Goal: Information Seeking & Learning: Learn about a topic

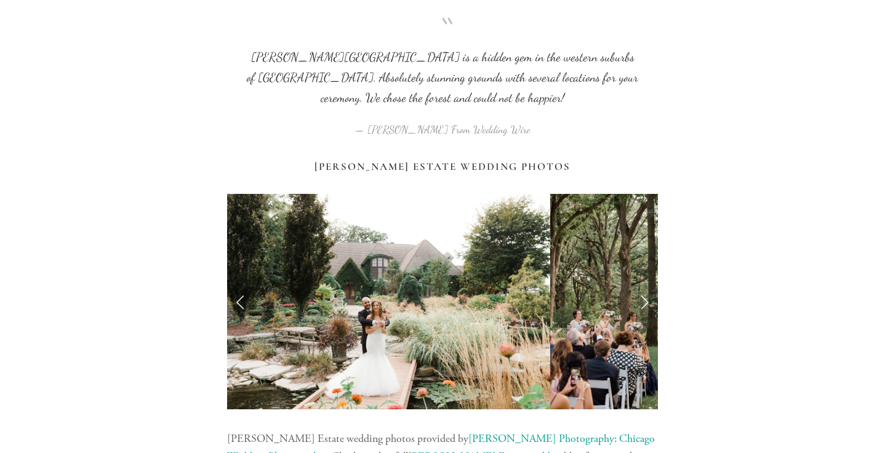
scroll to position [1177, 0]
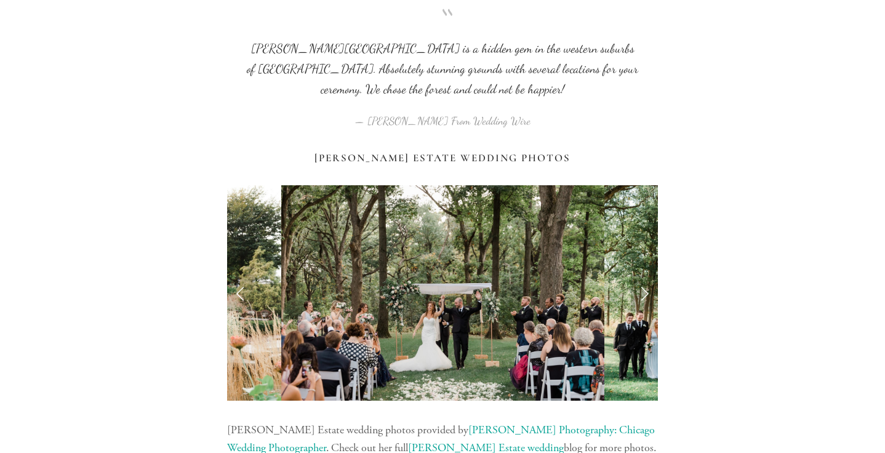
click at [645, 275] on link "Next Slide" at bounding box center [644, 293] width 27 height 37
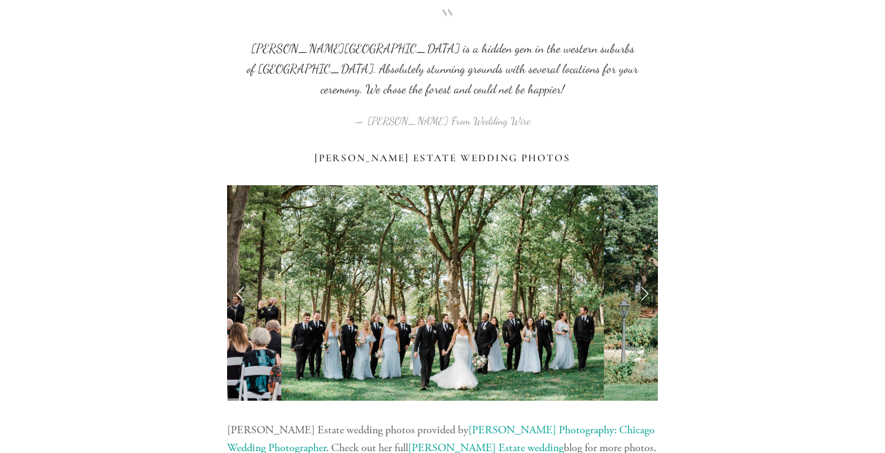
click at [645, 275] on link "Next Slide" at bounding box center [644, 293] width 27 height 37
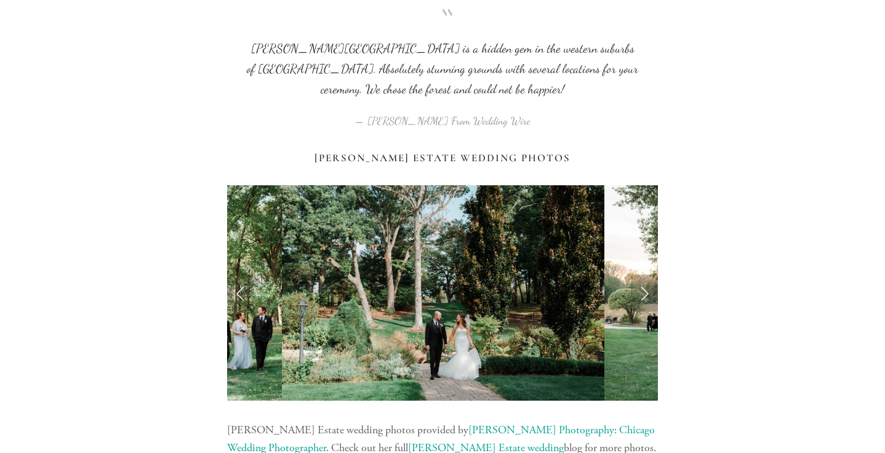
click at [645, 275] on link "Next Slide" at bounding box center [644, 293] width 27 height 37
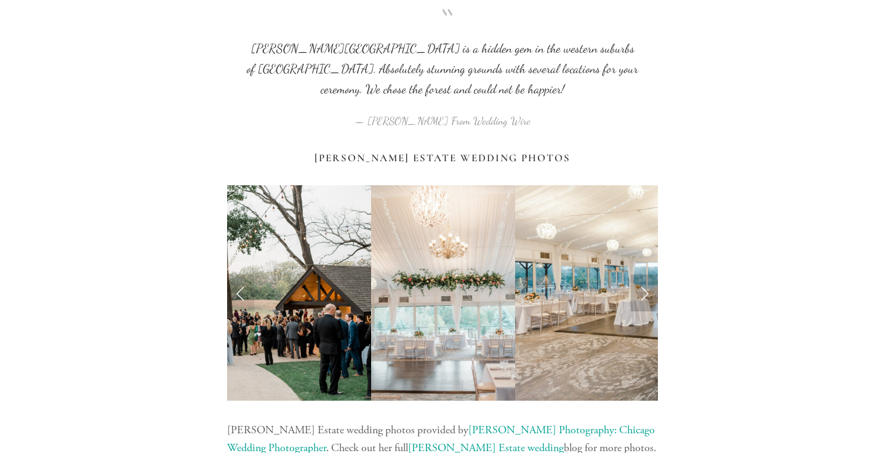
click at [646, 275] on link "Next Slide" at bounding box center [644, 293] width 27 height 37
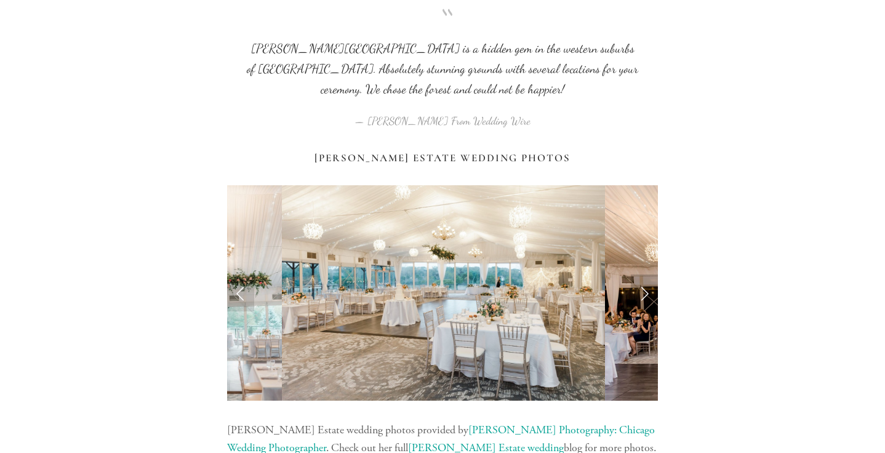
click at [646, 275] on link "Next Slide" at bounding box center [644, 293] width 27 height 37
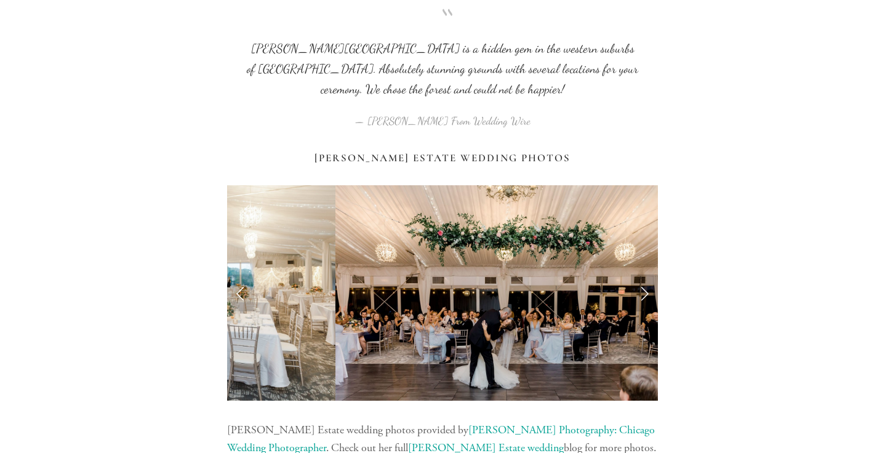
click at [646, 275] on link "Next Slide" at bounding box center [644, 293] width 27 height 37
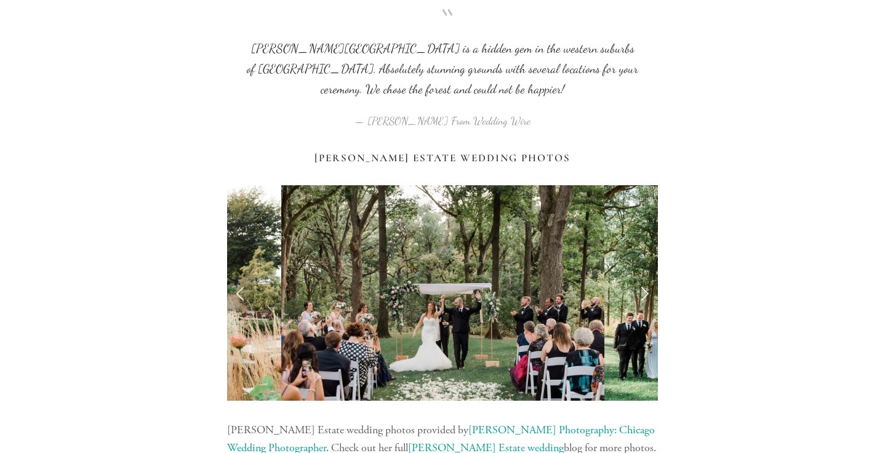
click at [248, 275] on link "Previous Slide" at bounding box center [240, 293] width 27 height 37
drag, startPoint x: 322, startPoint y: 75, endPoint x: 537, endPoint y: 62, distance: 215.9
click at [539, 142] on div "[PERSON_NAME] Estate Wedding Photos" at bounding box center [443, 158] width 452 height 33
copy h3 "[PERSON_NAME][GEOGRAPHIC_DATA]"
drag, startPoint x: 320, startPoint y: 77, endPoint x: 459, endPoint y: 76, distance: 139.8
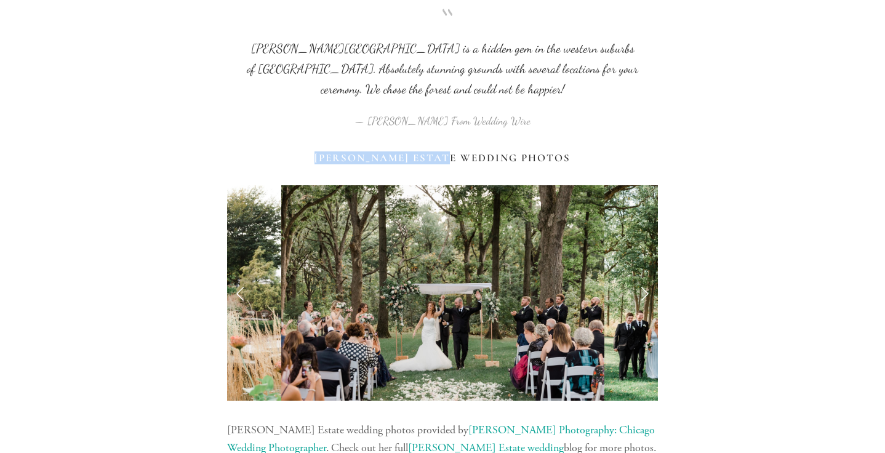
click at [459, 152] on h3 "[PERSON_NAME] Estate Wedding Photos" at bounding box center [442, 158] width 431 height 12
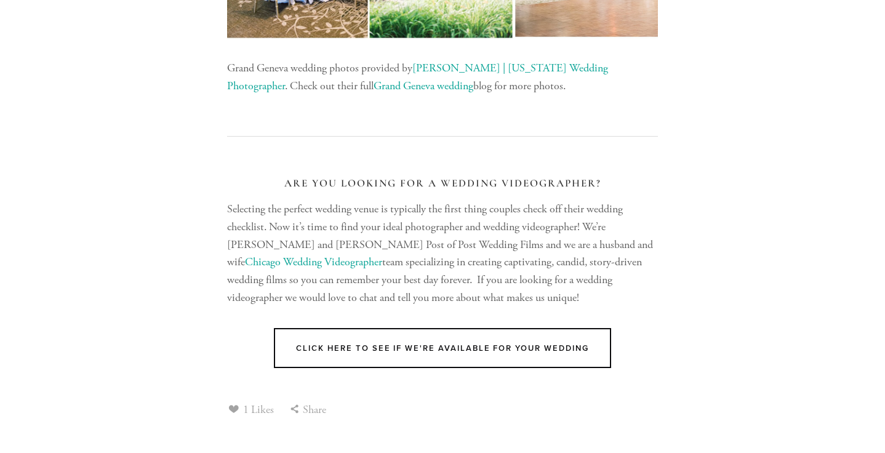
scroll to position [9486, 0]
